Goal: Information Seeking & Learning: Learn about a topic

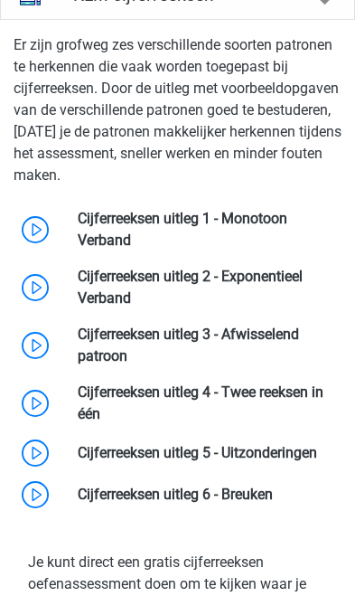
scroll to position [1985, 0]
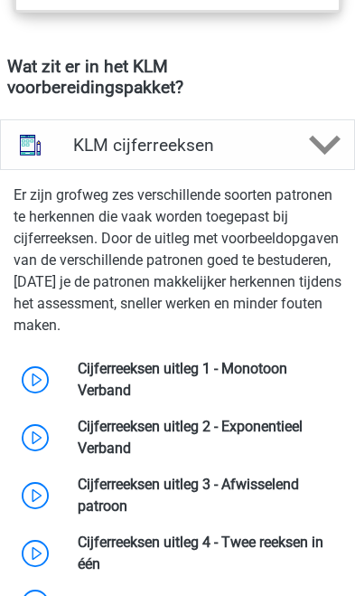
click at [320, 161] on icon at bounding box center [325, 145] width 32 height 32
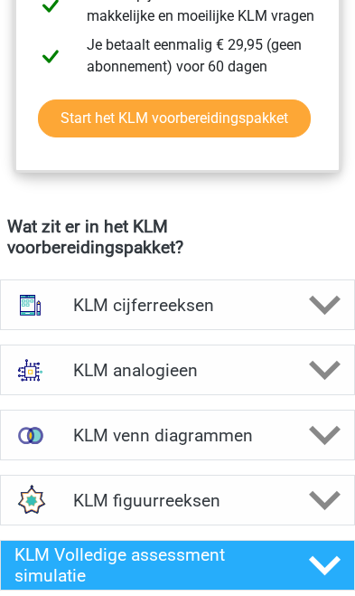
scroll to position [1699, 0]
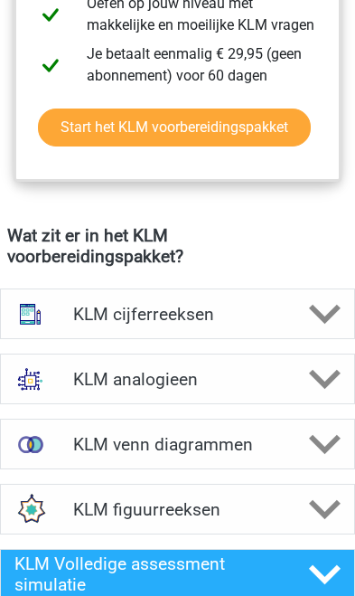
click at [318, 460] on icon at bounding box center [325, 445] width 32 height 32
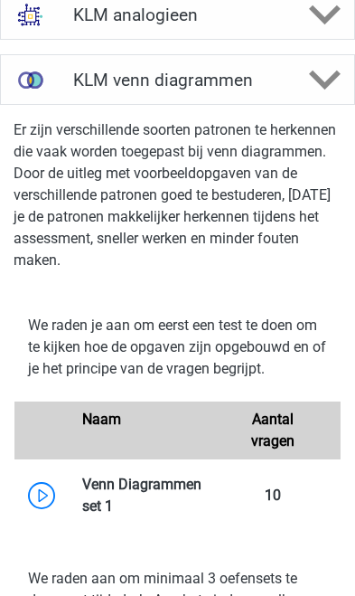
scroll to position [2063, 0]
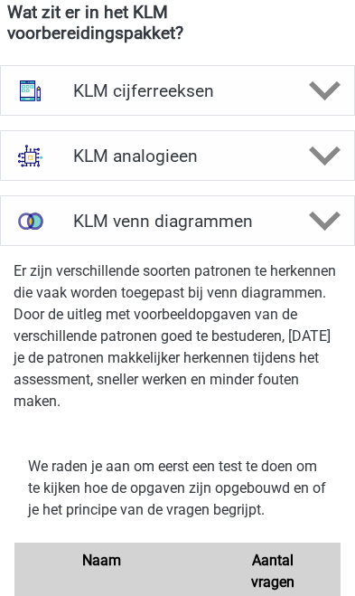
click at [294, 232] on div "KLM venn diagrammen" at bounding box center [178, 221] width 236 height 21
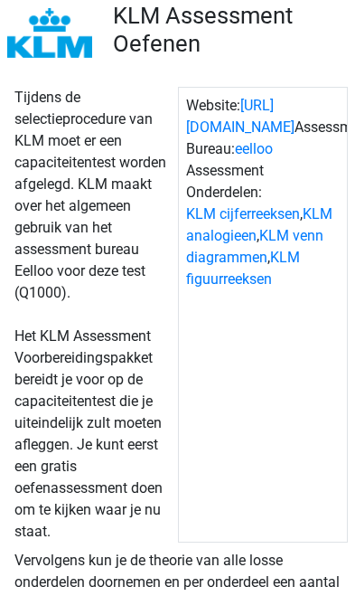
scroll to position [120, 0]
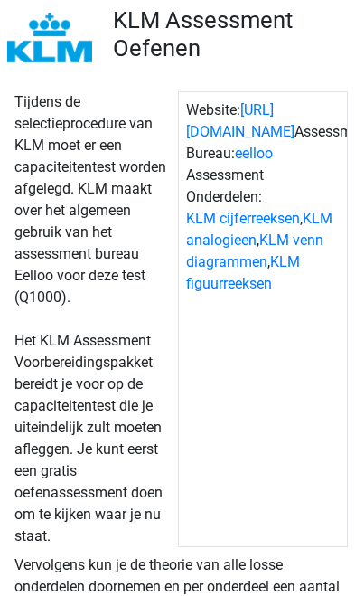
click at [321, 261] on link "KLM venn diagrammen" at bounding box center [254, 251] width 137 height 39
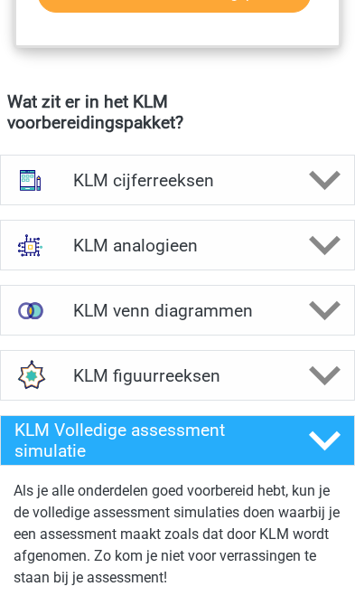
scroll to position [1830, 0]
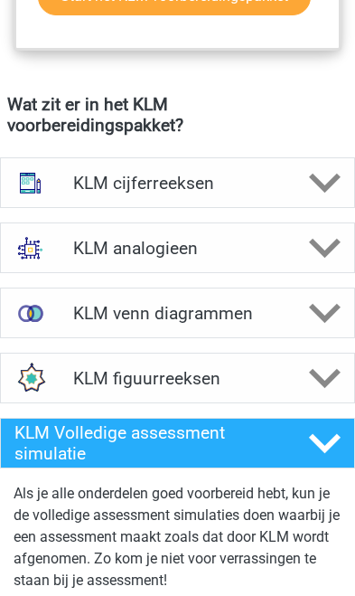
click at [311, 329] on icon at bounding box center [325, 314] width 32 height 32
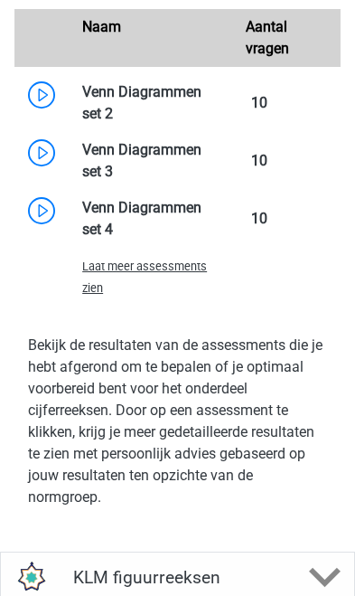
click at [181, 292] on span "Laat meer assessments zien" at bounding box center [144, 277] width 125 height 35
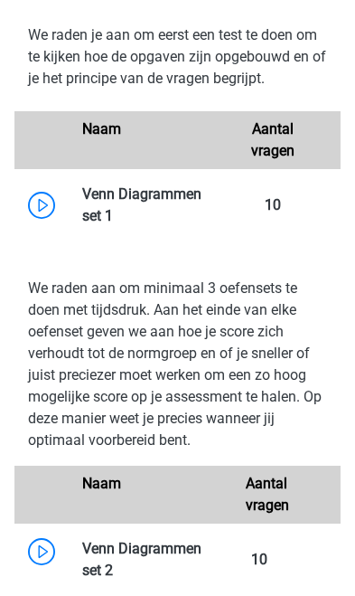
scroll to position [2318, 0]
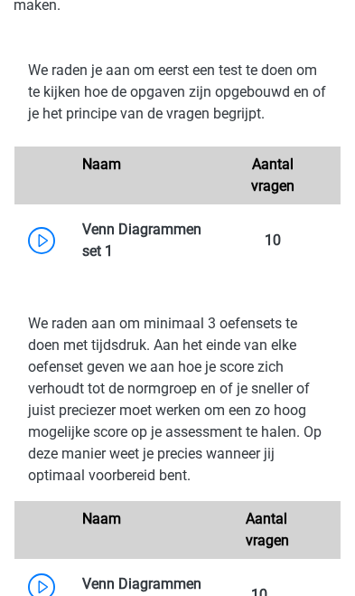
click at [113, 260] on link at bounding box center [113, 250] width 0 height 17
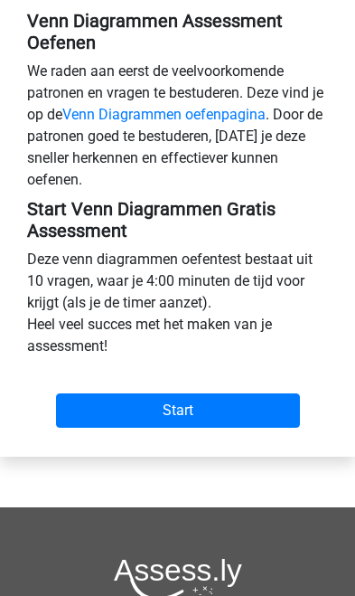
scroll to position [592, 0]
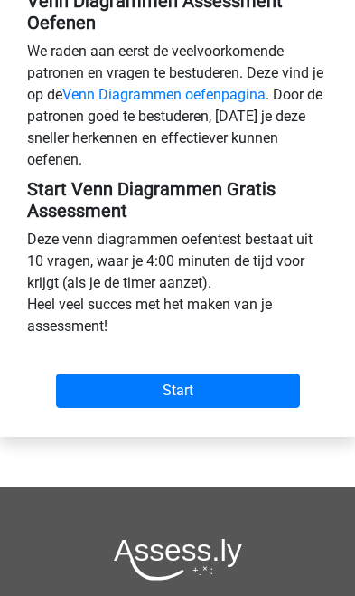
click at [181, 408] on input "Start" at bounding box center [178, 391] width 244 height 34
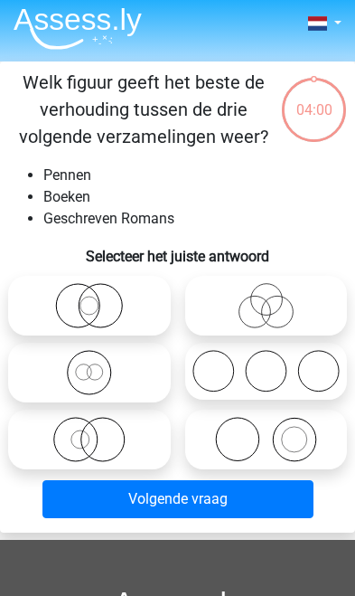
scroll to position [7, 0]
click at [147, 316] on icon at bounding box center [89, 305] width 148 height 45
click at [101, 306] on input "radio" at bounding box center [96, 300] width 12 height 12
radio input "true"
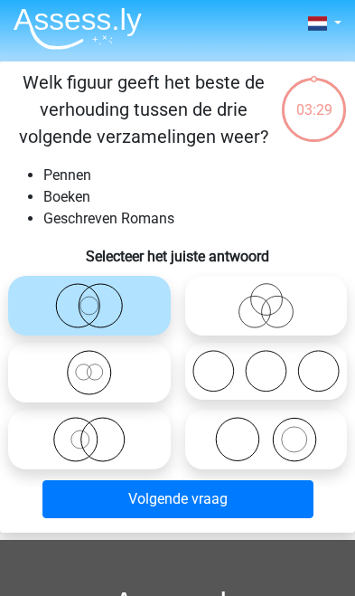
click at [155, 311] on icon at bounding box center [89, 305] width 148 height 45
click at [101, 306] on input "radio" at bounding box center [96, 300] width 12 height 12
click at [147, 356] on icon at bounding box center [89, 372] width 148 height 45
click at [101, 361] on input "radio" at bounding box center [96, 367] width 12 height 12
radio input "true"
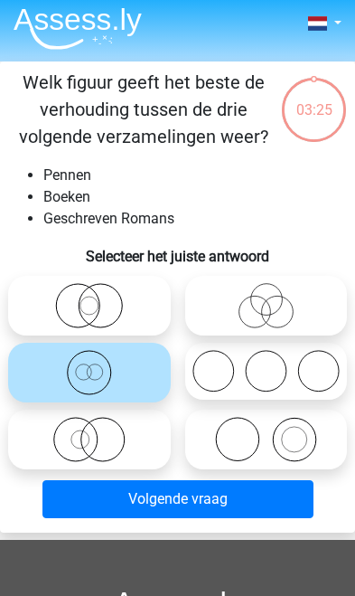
click at [233, 498] on button "Volgende vraag" at bounding box center [178, 499] width 271 height 38
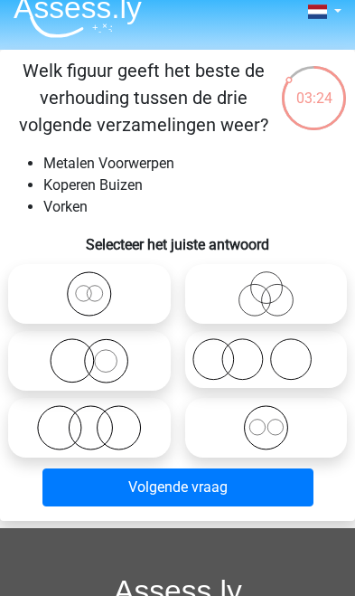
scroll to position [0, 0]
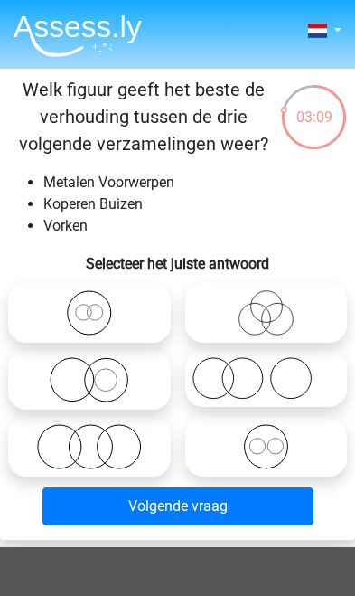
click at [282, 458] on icon at bounding box center [267, 446] width 148 height 45
click at [278, 447] on input "radio" at bounding box center [272, 441] width 12 height 12
radio input "true"
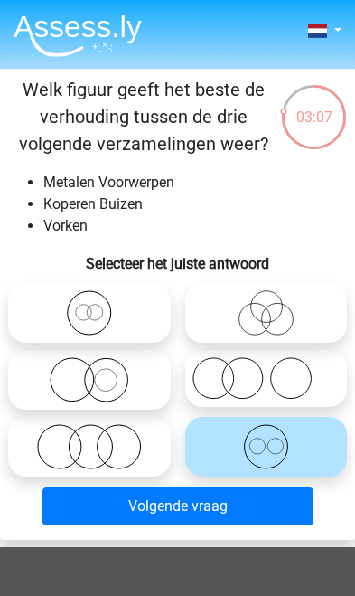
click at [259, 507] on button "Volgende vraag" at bounding box center [178, 507] width 271 height 38
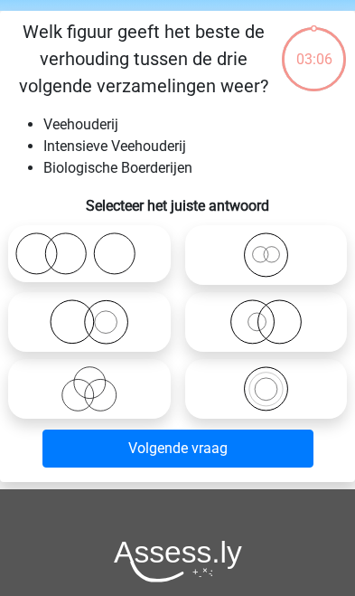
scroll to position [69, 0]
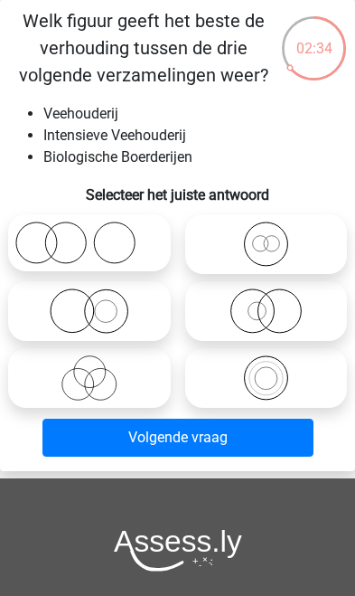
click at [139, 248] on icon at bounding box center [89, 243] width 148 height 43
click at [101, 244] on input "radio" at bounding box center [96, 238] width 12 height 12
radio input "true"
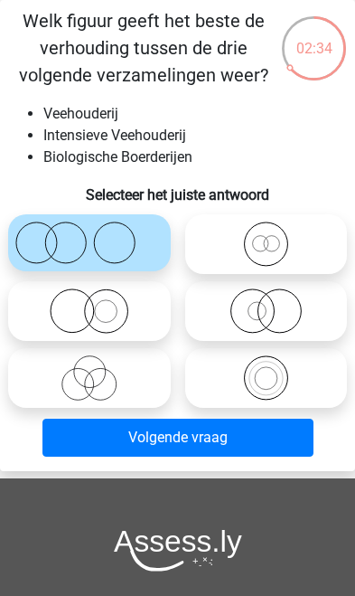
click at [221, 441] on button "Volgende vraag" at bounding box center [178, 438] width 271 height 38
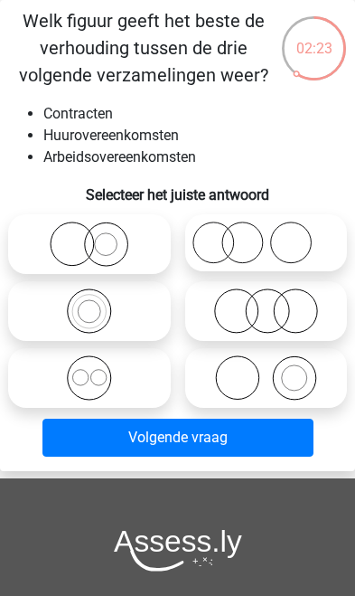
click at [278, 309] on input "radio" at bounding box center [272, 305] width 12 height 12
radio input "true"
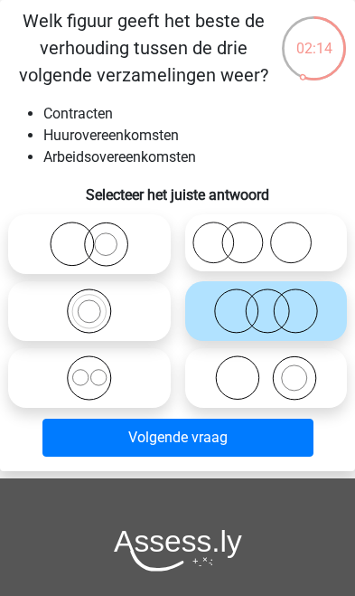
click at [237, 308] on icon at bounding box center [267, 311] width 148 height 45
click at [266, 308] on input "radio" at bounding box center [272, 305] width 12 height 12
click at [155, 302] on icon at bounding box center [89, 311] width 148 height 45
click at [101, 302] on input "radio" at bounding box center [96, 305] width 12 height 12
radio input "true"
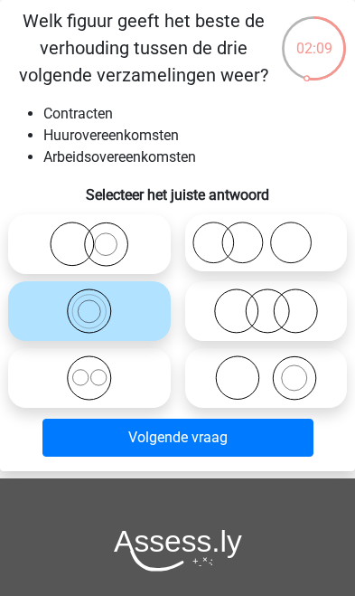
click at [219, 305] on icon at bounding box center [267, 311] width 148 height 45
click at [266, 305] on input "radio" at bounding box center [272, 305] width 12 height 12
radio input "true"
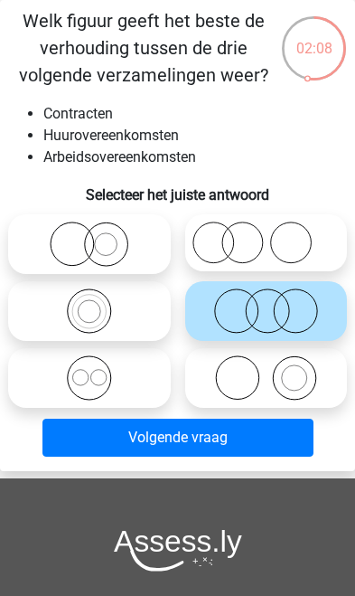
click at [203, 440] on button "Volgende vraag" at bounding box center [178, 438] width 271 height 38
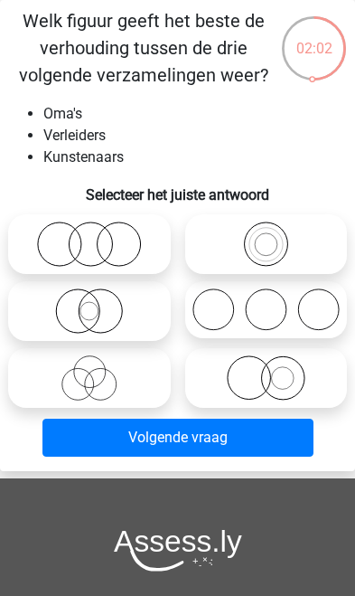
click at [237, 308] on icon at bounding box center [267, 310] width 148 height 43
click at [266, 308] on input "radio" at bounding box center [272, 305] width 12 height 12
radio input "true"
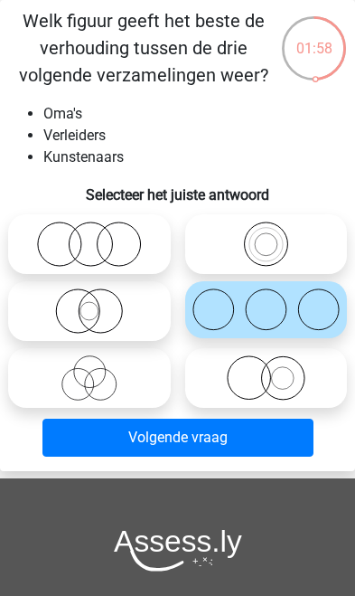
click at [205, 439] on button "Volgende vraag" at bounding box center [178, 438] width 271 height 38
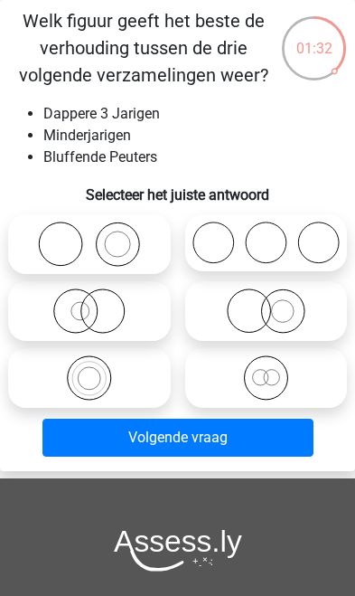
click at [271, 378] on input "radio" at bounding box center [272, 372] width 12 height 12
radio input "true"
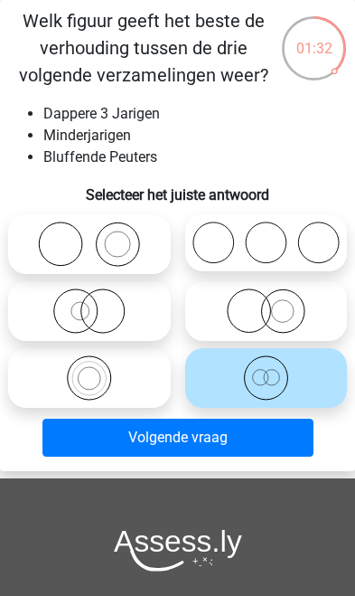
click at [265, 441] on button "Volgende vraag" at bounding box center [178, 438] width 271 height 38
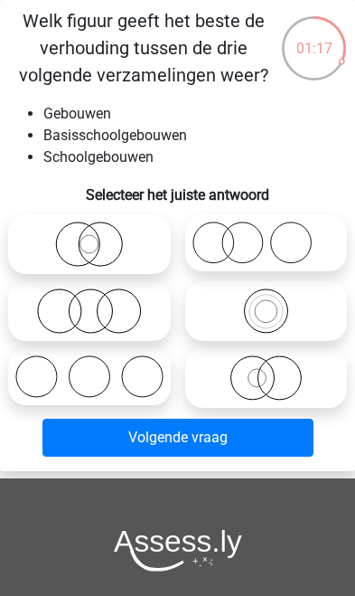
click at [147, 317] on icon at bounding box center [89, 311] width 148 height 45
click at [101, 311] on input "radio" at bounding box center [96, 305] width 12 height 12
radio input "true"
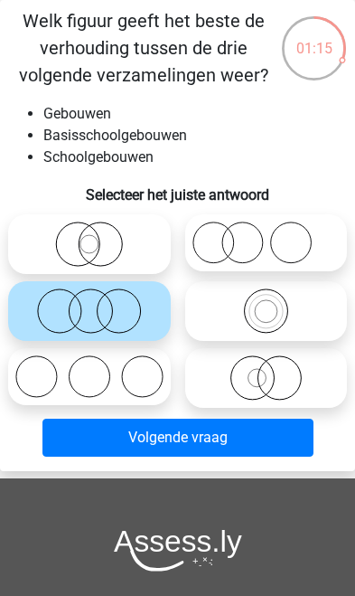
click at [145, 310] on icon at bounding box center [89, 311] width 148 height 45
click at [101, 310] on input "radio" at bounding box center [96, 305] width 12 height 12
click at [153, 253] on icon at bounding box center [89, 244] width 148 height 45
click at [101, 244] on input "radio" at bounding box center [96, 238] width 12 height 12
radio input "true"
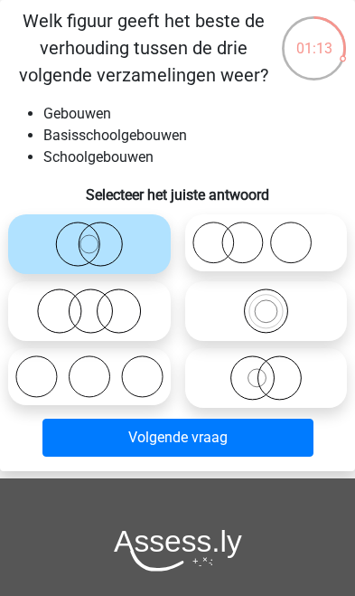
click at [182, 441] on button "Volgende vraag" at bounding box center [178, 438] width 271 height 38
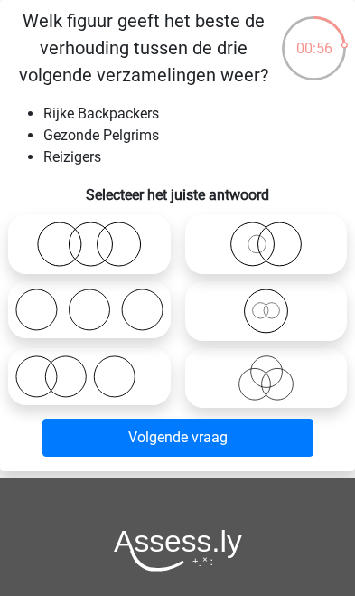
click at [291, 305] on icon at bounding box center [267, 311] width 148 height 45
click at [278, 305] on input "radio" at bounding box center [272, 305] width 12 height 12
radio input "true"
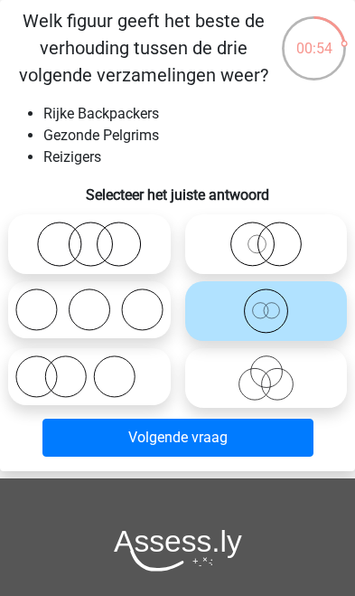
click at [222, 429] on button "Volgende vraag" at bounding box center [178, 438] width 271 height 38
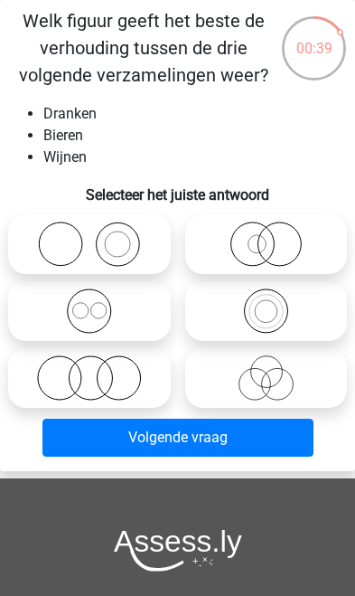
click at [142, 307] on icon at bounding box center [89, 311] width 148 height 45
click at [101, 307] on input "radio" at bounding box center [96, 305] width 12 height 12
radio input "true"
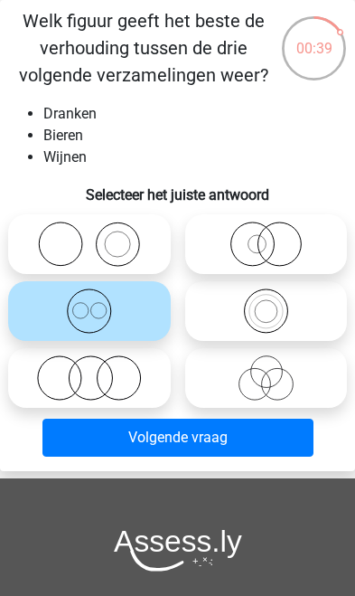
click at [194, 439] on button "Volgende vraag" at bounding box center [178, 438] width 271 height 38
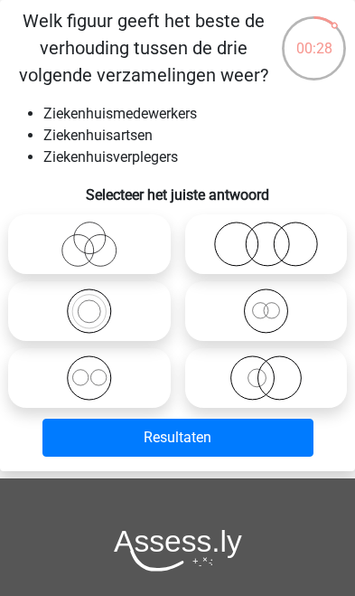
click at [138, 326] on icon at bounding box center [89, 311] width 148 height 45
click at [101, 311] on input "radio" at bounding box center [96, 305] width 12 height 12
radio input "true"
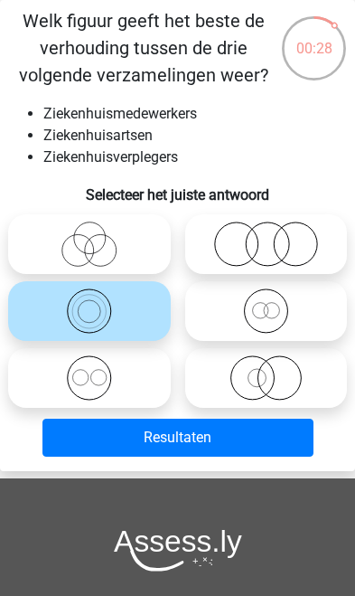
click at [197, 443] on button "Resultaten" at bounding box center [178, 438] width 271 height 38
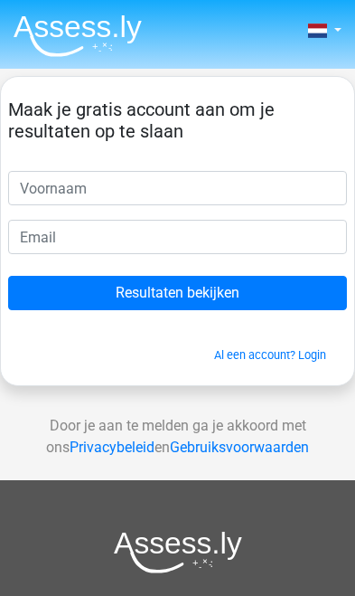
click at [186, 306] on input "Resultaten bekijken" at bounding box center [177, 293] width 339 height 34
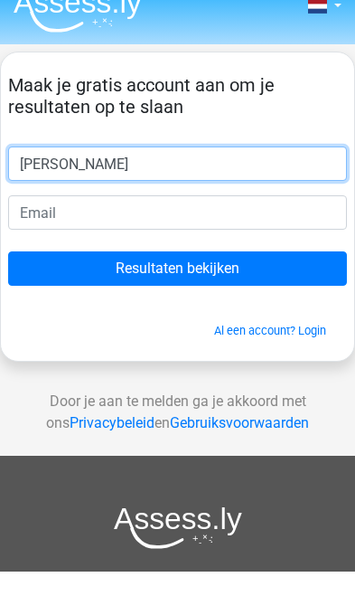
type input "Justin"
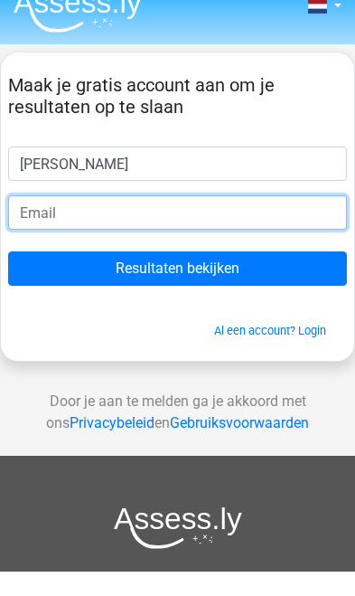
click at [236, 229] on input "email" at bounding box center [177, 237] width 339 height 34
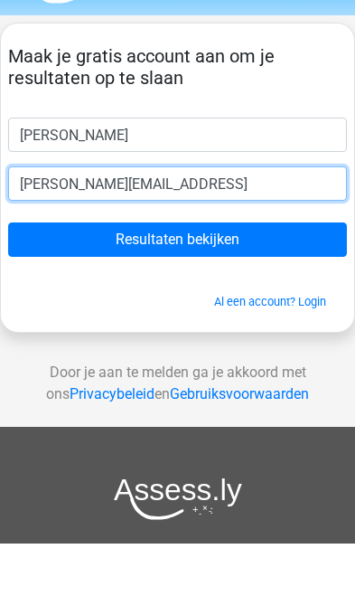
type input "j.schaddelee@ziggo.nk"
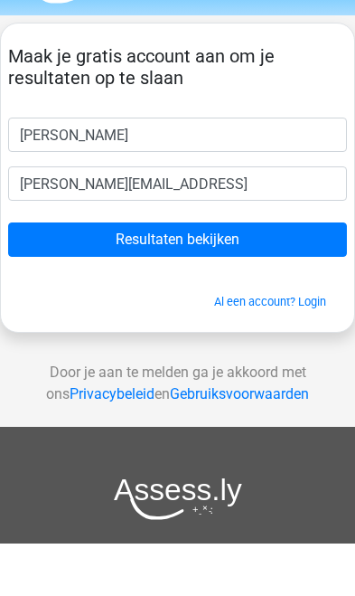
click at [287, 276] on input "Resultaten bekijken" at bounding box center [177, 293] width 339 height 34
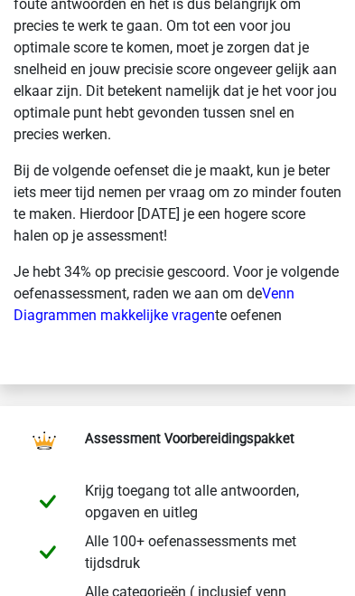
scroll to position [3711, 0]
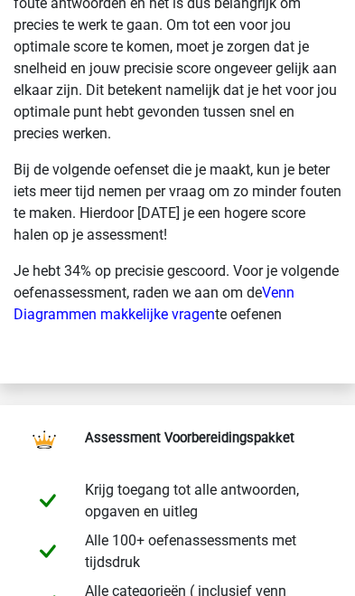
click at [199, 314] on link "Venn Diagrammen makkelijke vragen" at bounding box center [154, 303] width 281 height 39
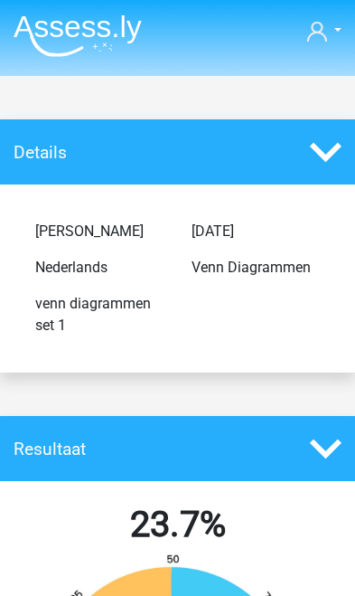
scroll to position [3741, 0]
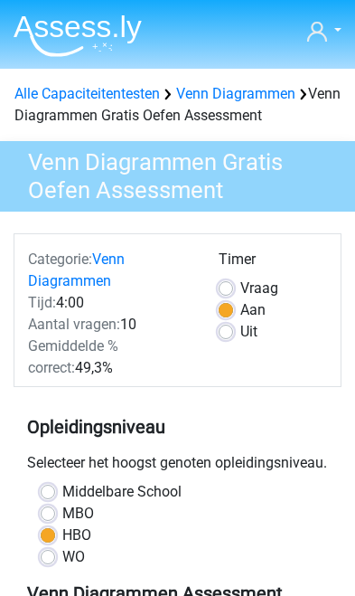
scroll to position [623, 0]
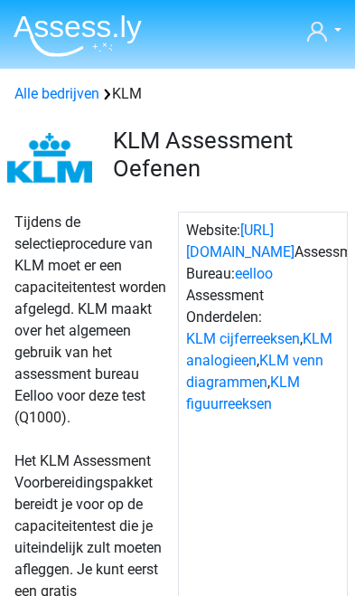
scroll to position [2131, 0]
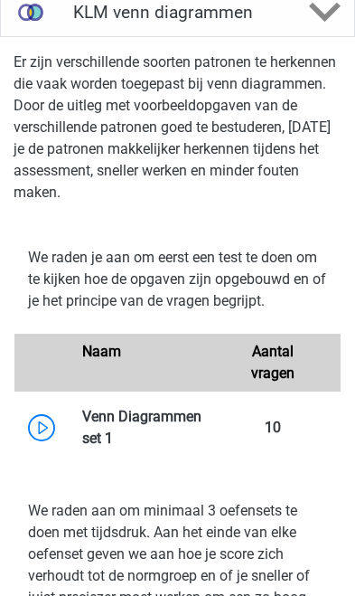
click at [113, 447] on link at bounding box center [113, 438] width 0 height 17
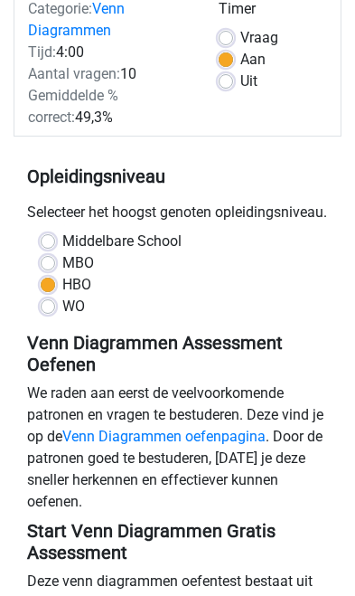
scroll to position [251, 0]
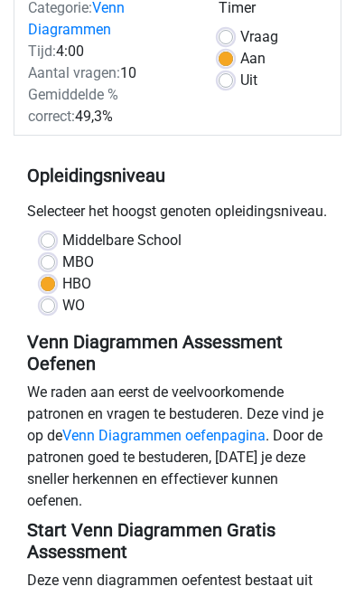
click at [240, 444] on link "Venn Diagrammen oefenpagina" at bounding box center [164, 435] width 204 height 17
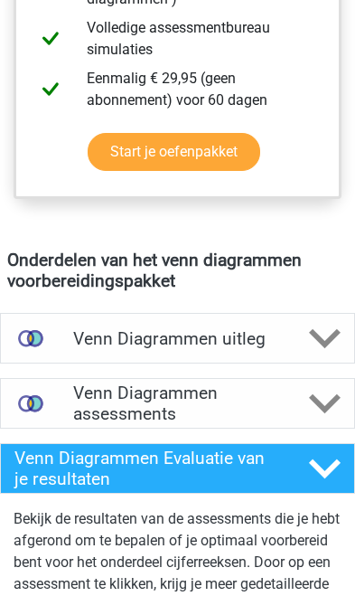
click at [327, 336] on icon at bounding box center [325, 339] width 32 height 32
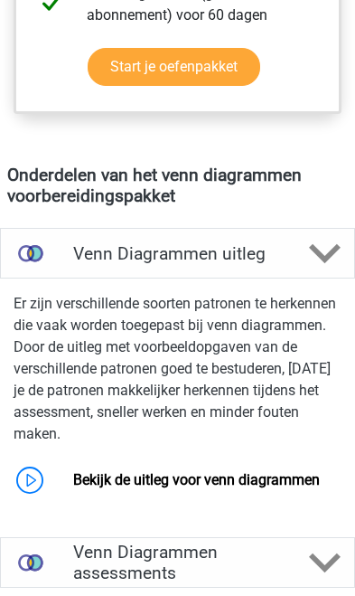
scroll to position [1103, 0]
click at [226, 471] on link "Bekijk de uitleg voor venn diagrammen" at bounding box center [196, 479] width 247 height 17
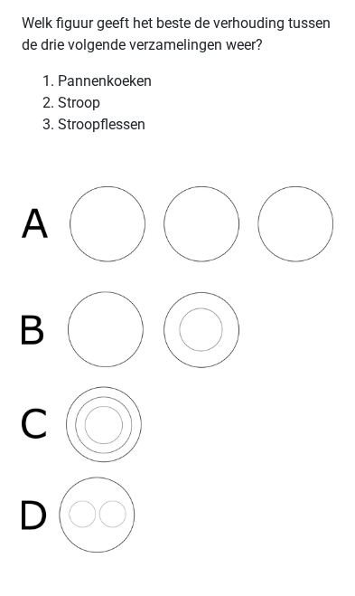
scroll to position [425, 0]
